Goal: Task Accomplishment & Management: Use online tool/utility

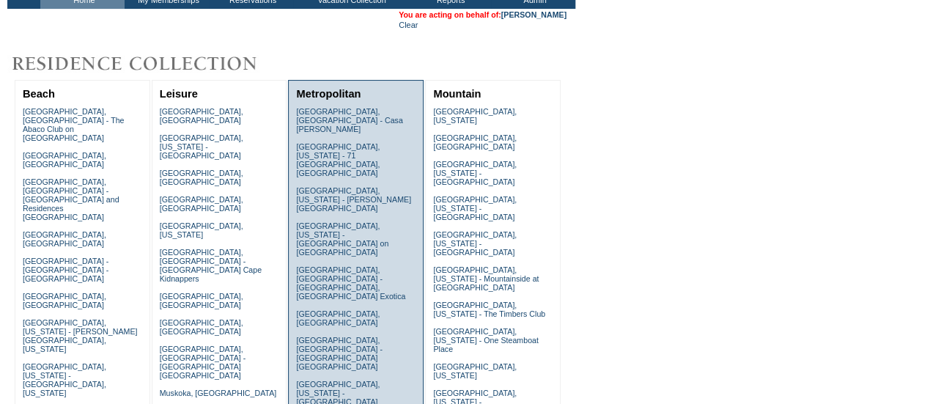
scroll to position [98, 0]
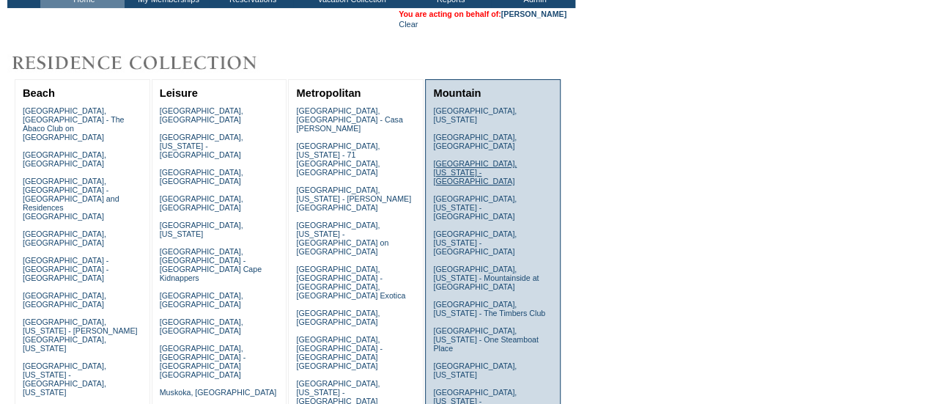
click at [482, 159] on link "[GEOGRAPHIC_DATA], [US_STATE] - [GEOGRAPHIC_DATA]" at bounding box center [474, 172] width 83 height 26
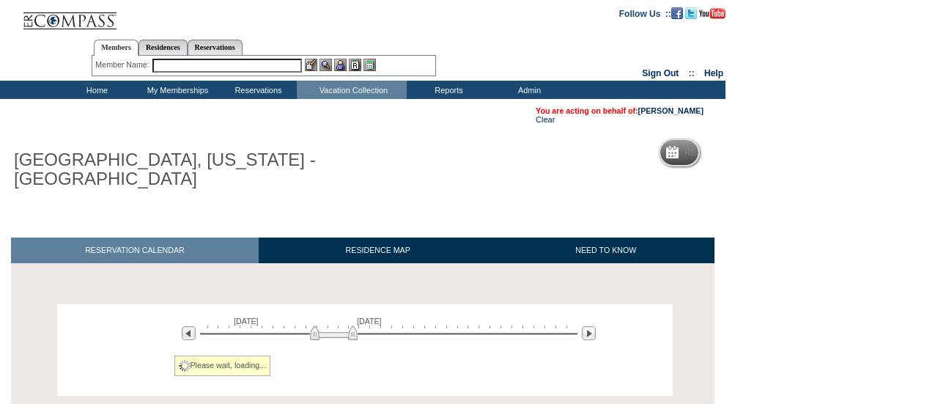
scroll to position [93, 0]
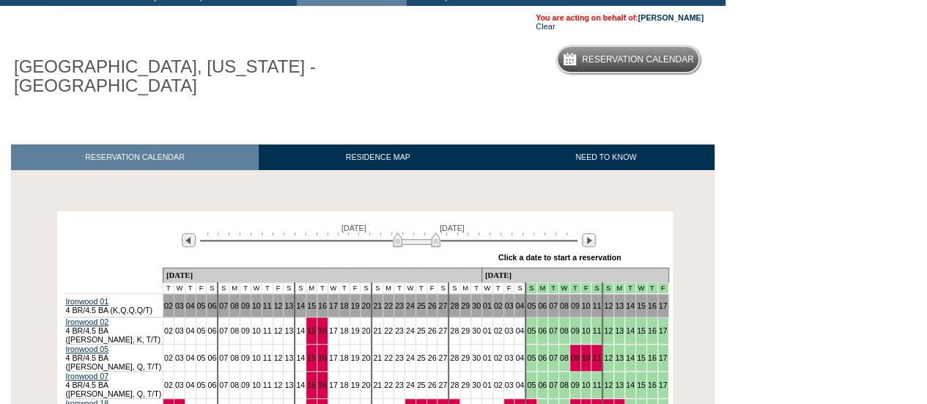
drag, startPoint x: 324, startPoint y: 220, endPoint x: 407, endPoint y: 229, distance: 84.0
click at [407, 229] on div "June 3, 2026 July 18, 2026" at bounding box center [385, 235] width 423 height 25
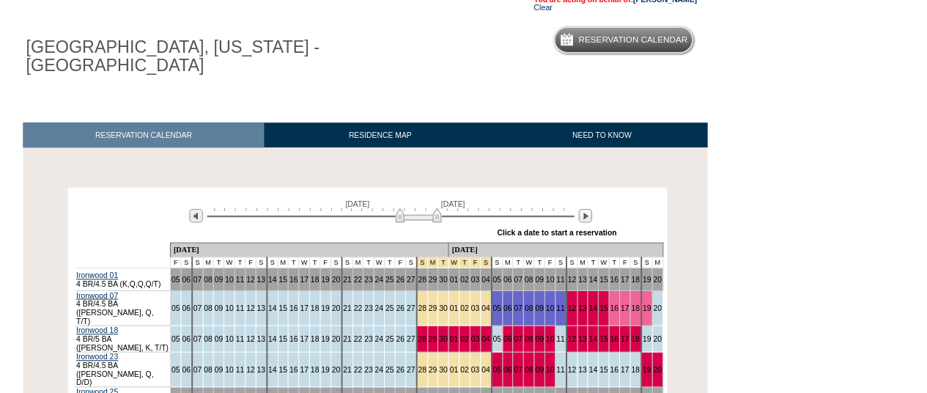
scroll to position [0, 0]
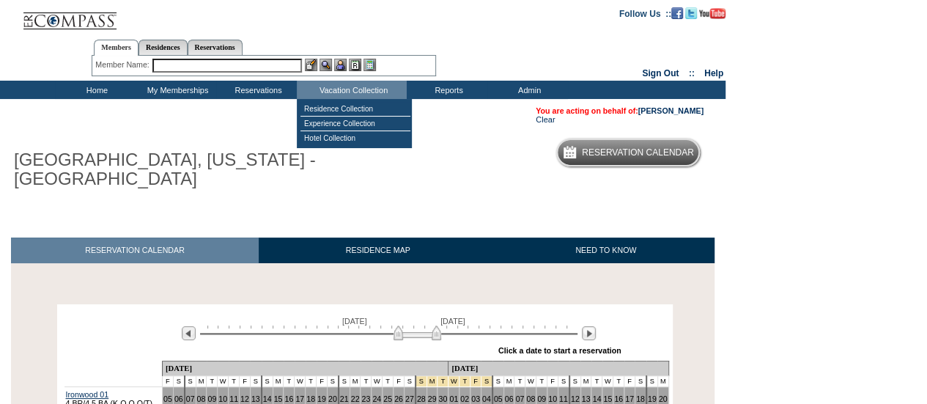
click at [267, 65] on input "text" at bounding box center [226, 66] width 149 height 14
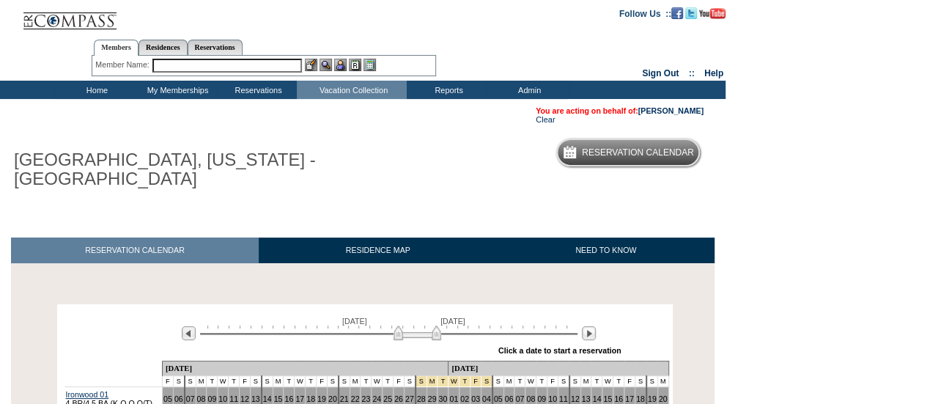
click at [267, 65] on input "text" at bounding box center [226, 66] width 149 height 14
click at [203, 64] on input "g" at bounding box center [226, 66] width 149 height 14
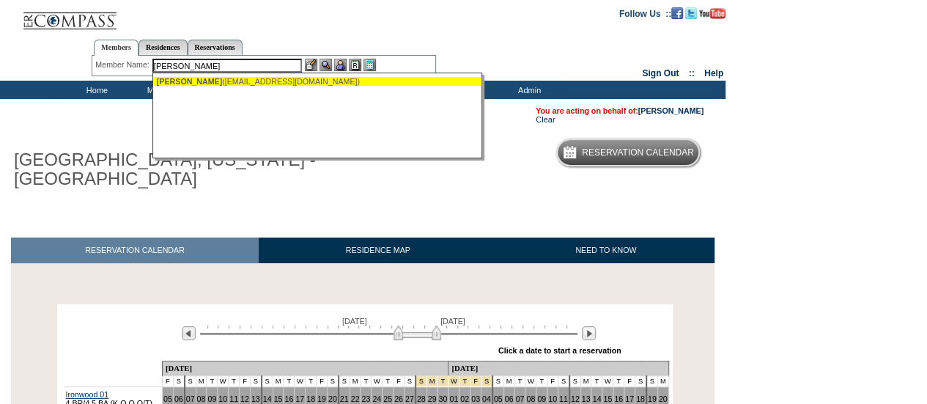
click at [228, 81] on div "Green, Scott (greenscott1@me.com)" at bounding box center [318, 81] width 322 height 9
type input "Green, Scott (greenscott1@me.com)"
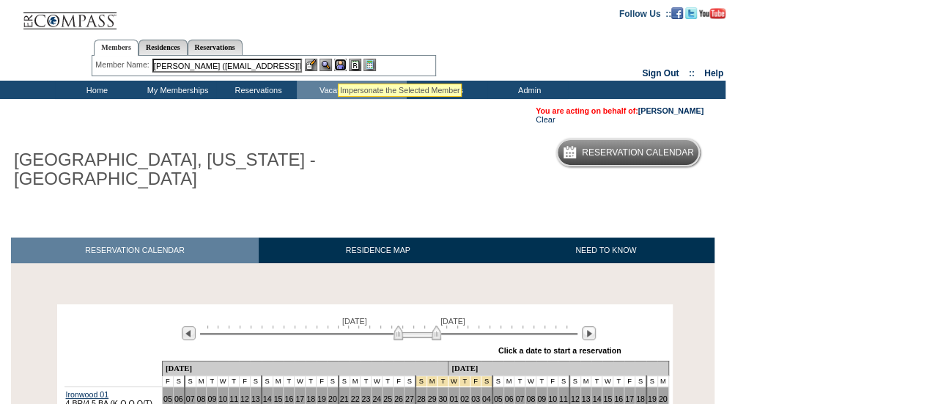
click at [338, 65] on img at bounding box center [340, 65] width 12 height 12
click at [324, 62] on img at bounding box center [325, 65] width 12 height 12
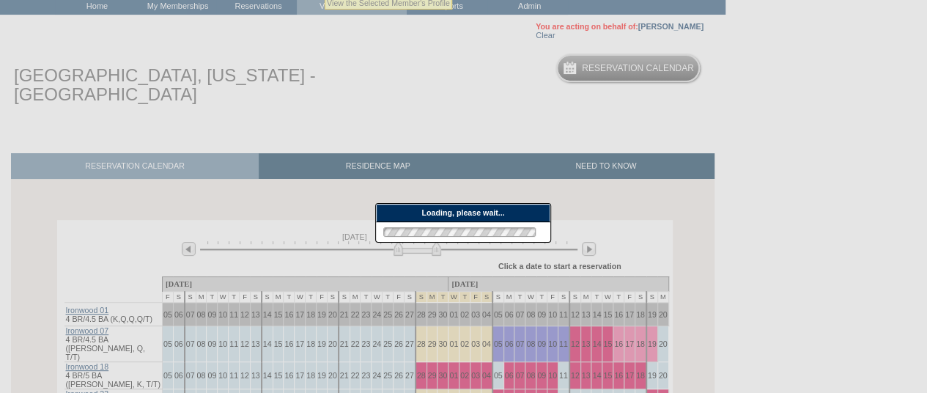
scroll to position [123, 0]
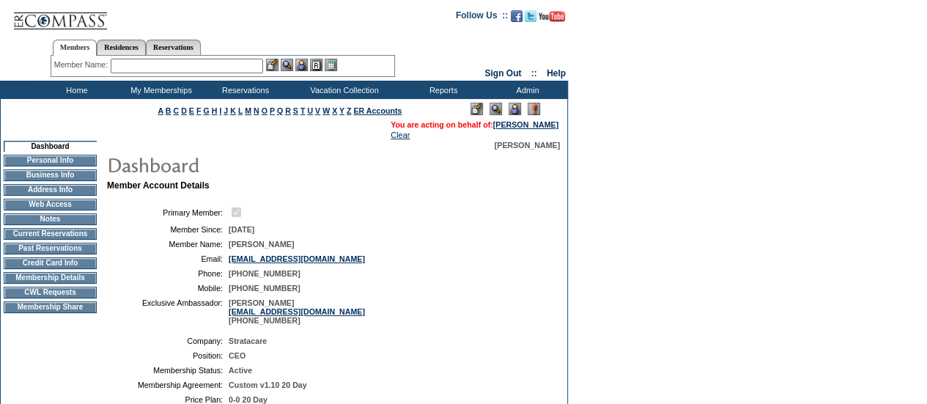
click at [55, 298] on td "CWL Requests" at bounding box center [50, 292] width 93 height 12
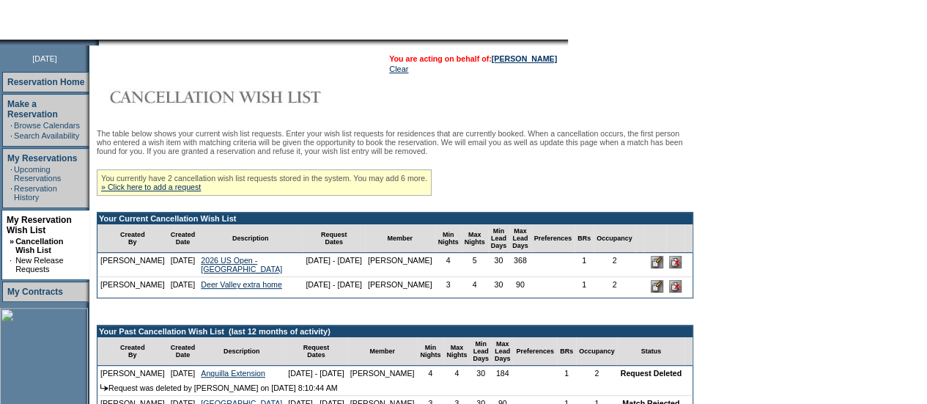
scroll to position [148, 0]
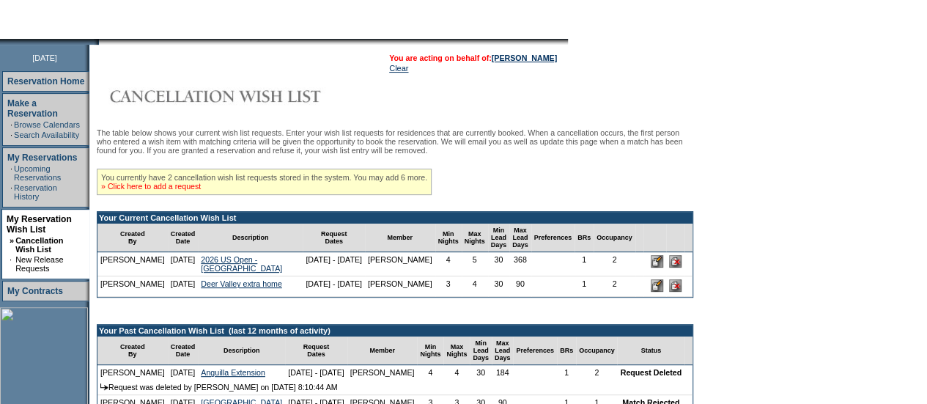
click at [189, 190] on link "» Click here to add a request" at bounding box center [151, 186] width 100 height 9
